Goal: Communication & Community: Answer question/provide support

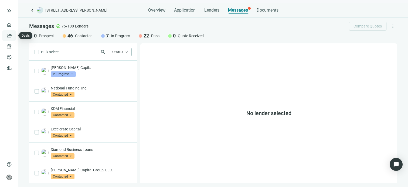
click at [14, 34] on link "Deals" at bounding box center [19, 35] width 10 height 4
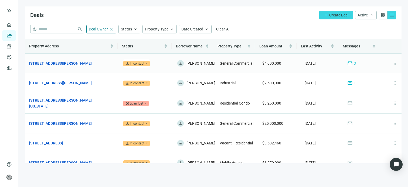
click at [349, 64] on div "mail 3" at bounding box center [352, 64] width 9 height 6
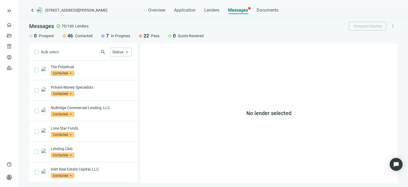
scroll to position [304, 0]
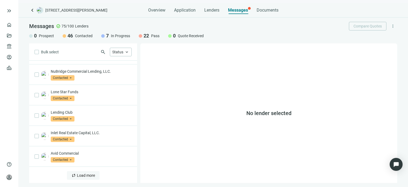
click at [85, 176] on span "Load more" at bounding box center [86, 176] width 18 height 4
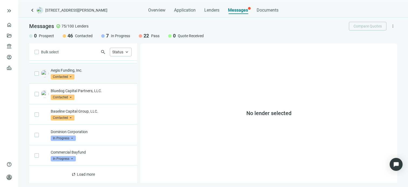
scroll to position [719, 0]
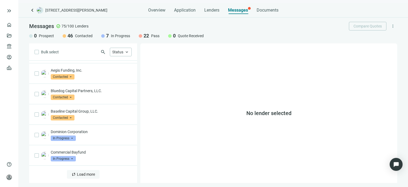
click at [78, 174] on span "Load more" at bounding box center [86, 175] width 18 height 4
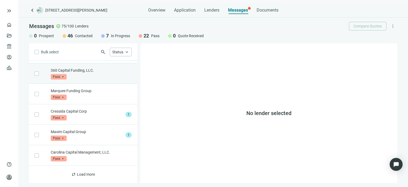
scroll to position [1129, 0]
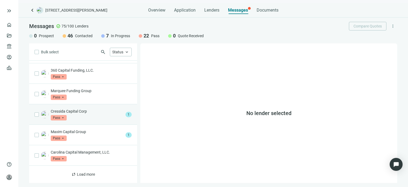
click at [92, 113] on p "Cressida Capital Corp" at bounding box center [87, 111] width 73 height 5
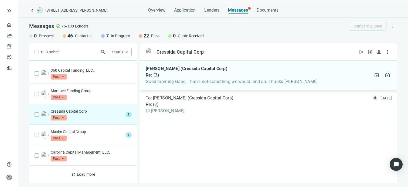
click at [197, 78] on div "Blake Hamilton (Cressida Capital Corp) Re: ( 3 ) Good morning Gabe, This is not…" at bounding box center [232, 75] width 172 height 18
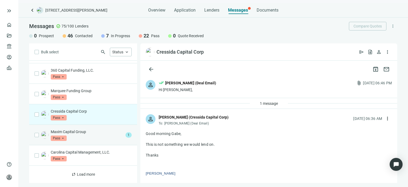
click at [92, 134] on p "Maxim Capital Group" at bounding box center [87, 131] width 73 height 5
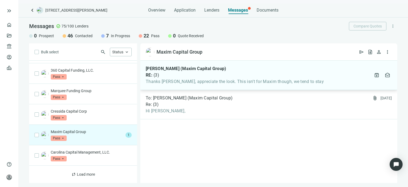
click at [185, 78] on div "David Chillura (Maxim Capital Group) RE: ( 3 ) Thanks Gabe, appreciate the look…" at bounding box center [235, 75] width 178 height 18
